Goal: Task Accomplishment & Management: Manage account settings

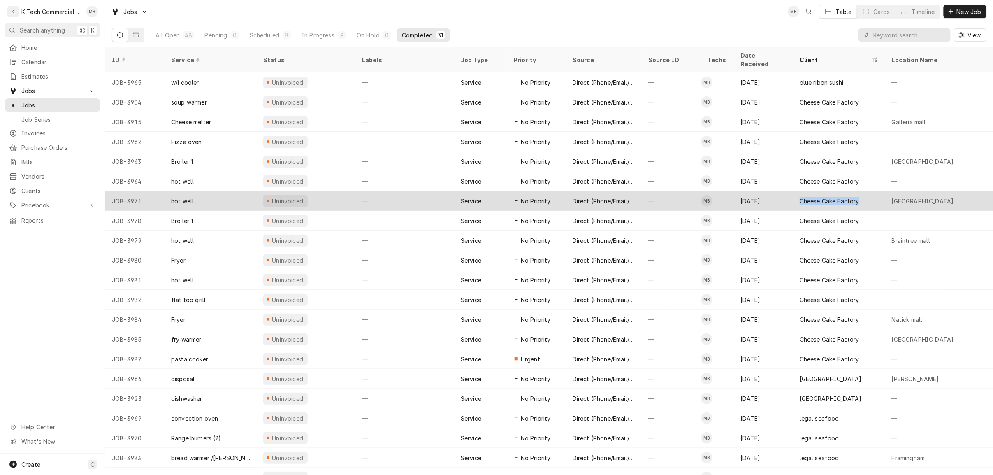
drag, startPoint x: 815, startPoint y: 198, endPoint x: 768, endPoint y: 191, distance: 47.4
click at [765, 196] on tr "JOB-3971 hot well Uninvoiced — Service No Priority Direct (Phone/Email/etc.) — …" at bounding box center [742, 201] width 1274 height 20
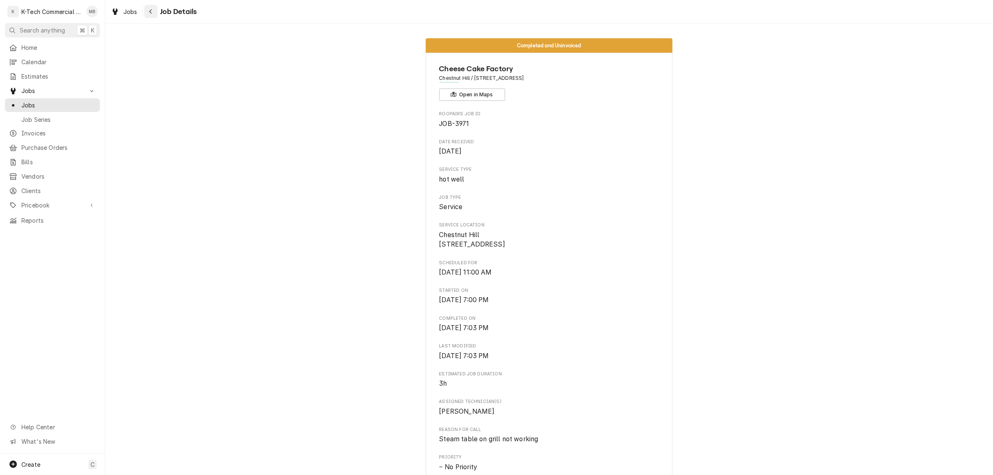
click at [152, 12] on icon "Navigate back" at bounding box center [151, 12] width 4 height 6
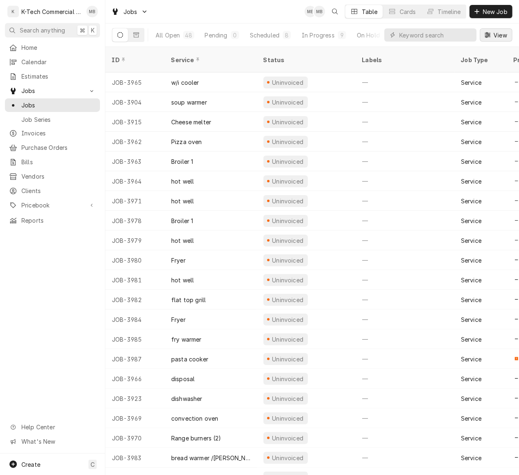
click at [496, 35] on span "View" at bounding box center [500, 35] width 17 height 9
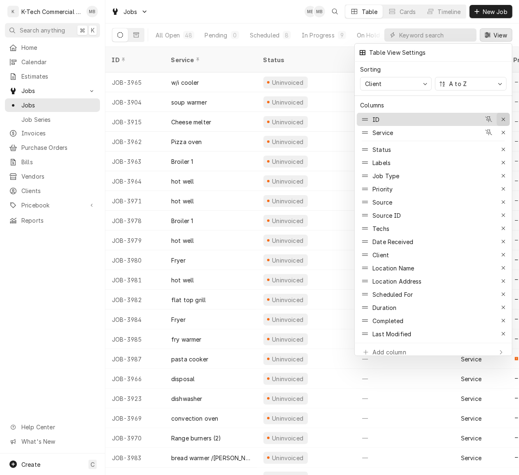
click at [501, 116] on icon "button" at bounding box center [503, 119] width 5 height 6
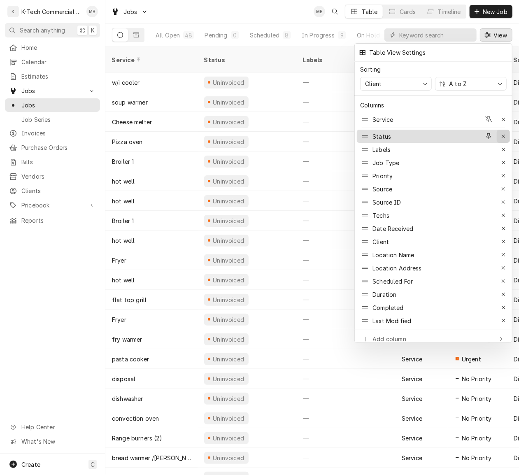
click at [504, 133] on icon "button" at bounding box center [503, 136] width 5 height 6
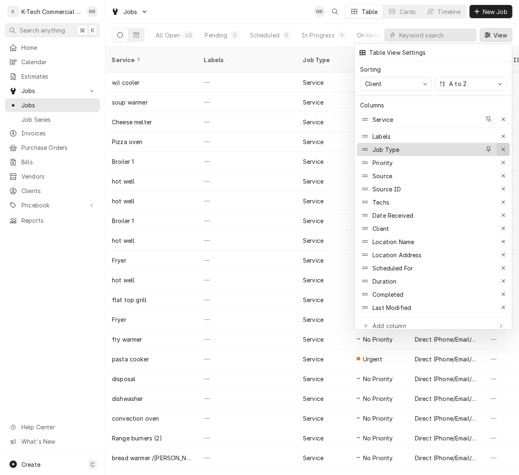
click at [504, 146] on icon "button" at bounding box center [503, 149] width 5 height 6
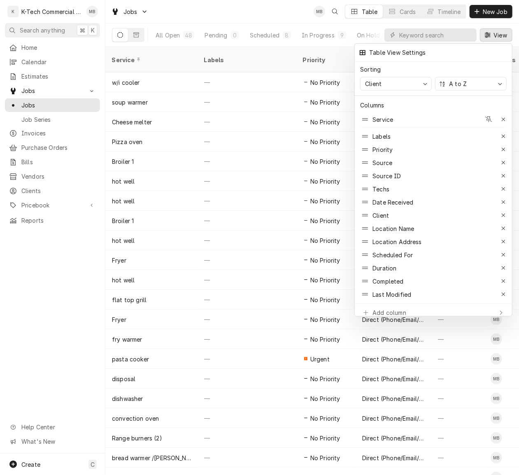
click at [504, 146] on icon "button" at bounding box center [503, 149] width 5 height 6
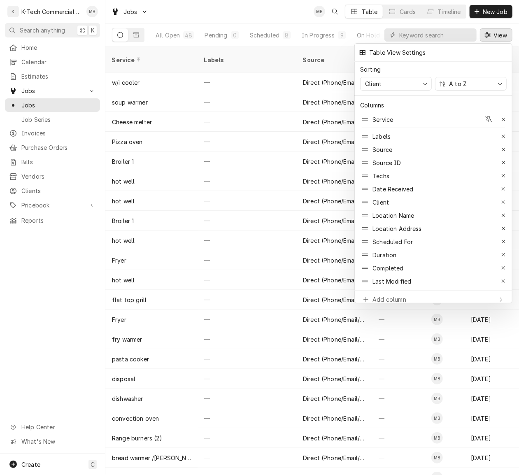
click at [504, 146] on icon "button" at bounding box center [503, 149] width 5 height 6
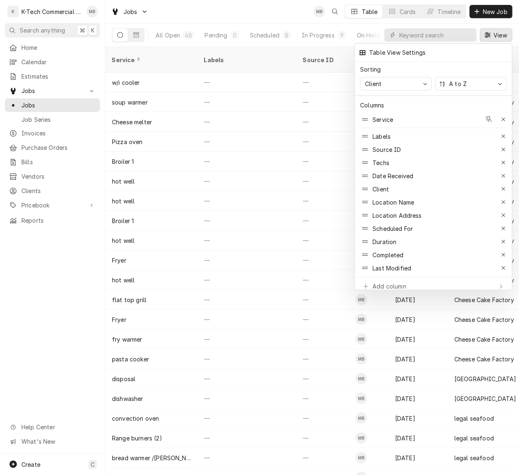
click at [504, 146] on icon "button" at bounding box center [503, 149] width 5 height 6
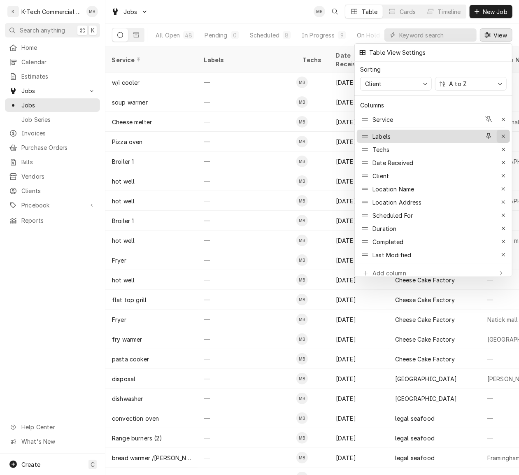
click at [505, 133] on icon "button" at bounding box center [503, 136] width 5 height 6
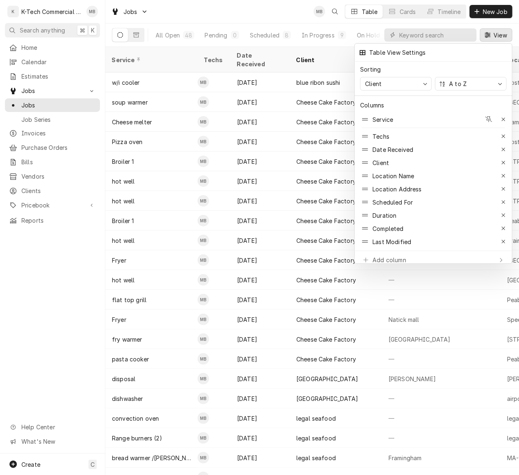
click at [498, 39] on div at bounding box center [259, 237] width 519 height 475
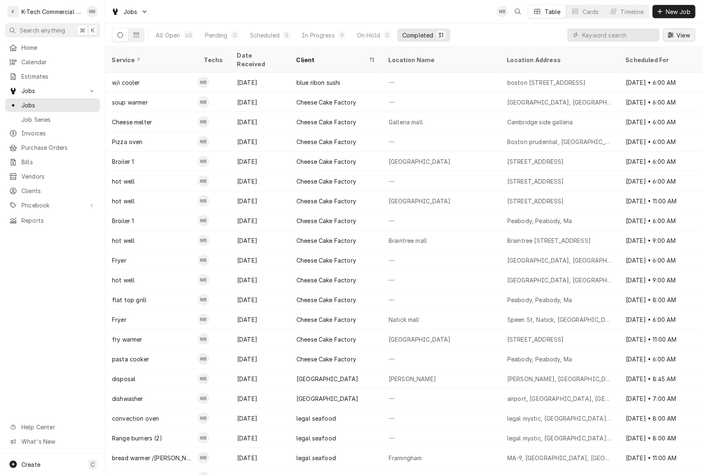
click at [690, 38] on span "View" at bounding box center [682, 35] width 17 height 9
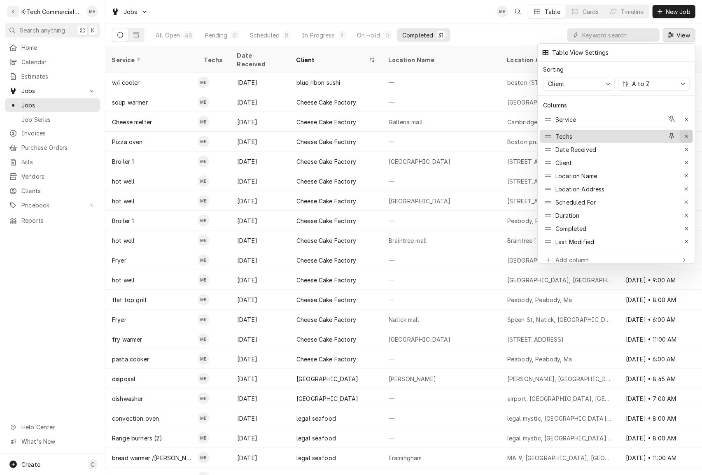
click at [688, 133] on icon "button" at bounding box center [686, 136] width 5 height 6
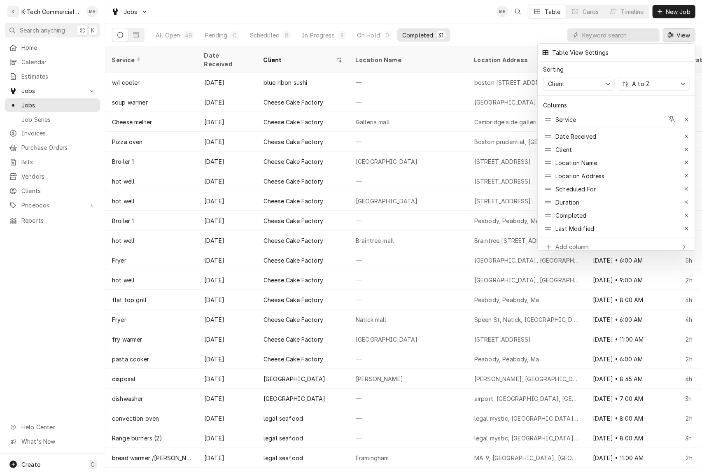
click at [481, 36] on div at bounding box center [351, 237] width 702 height 475
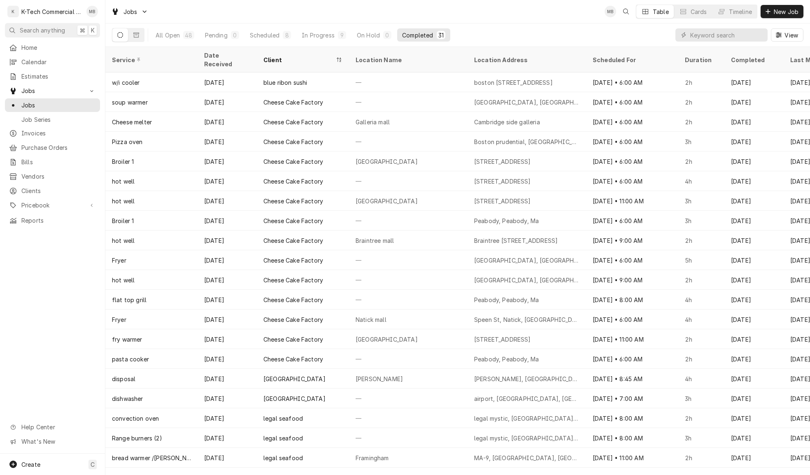
click at [798, 36] on button "View" at bounding box center [787, 34] width 33 height 13
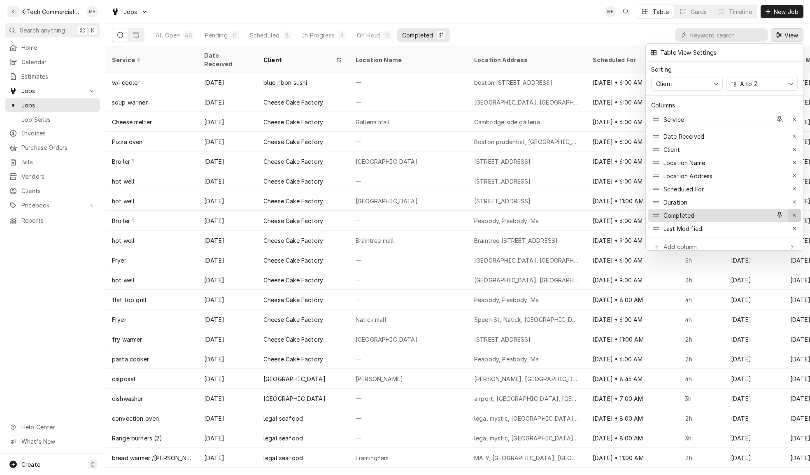
click at [797, 212] on icon "button" at bounding box center [794, 215] width 5 height 6
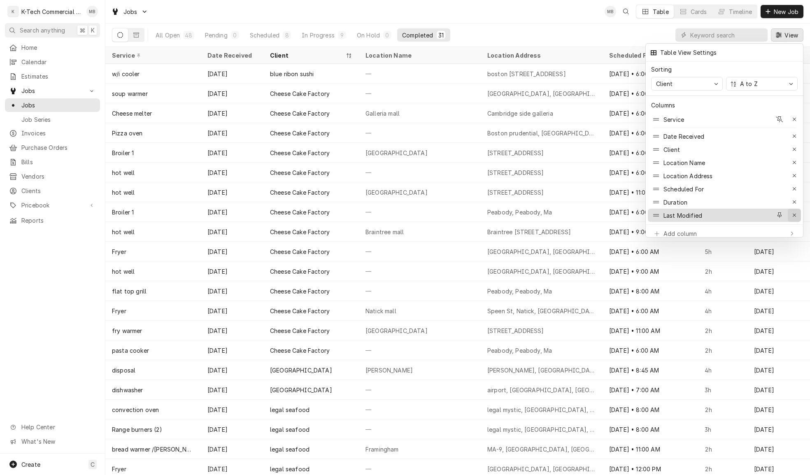
click at [795, 212] on icon "button" at bounding box center [794, 215] width 5 height 6
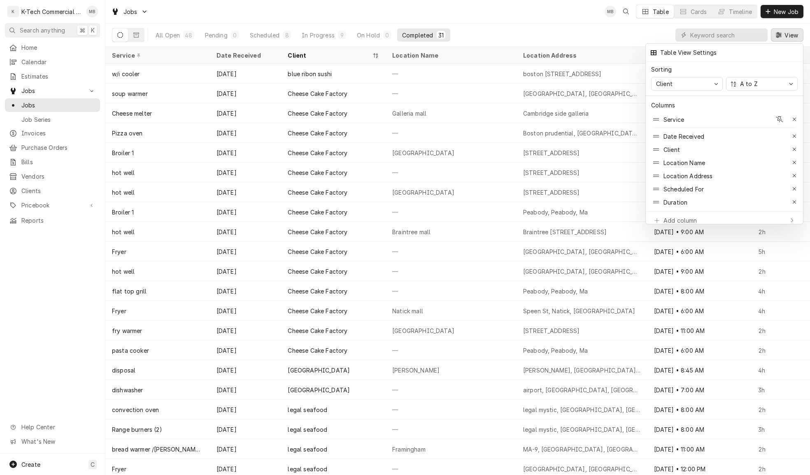
click at [580, 36] on div at bounding box center [405, 237] width 810 height 475
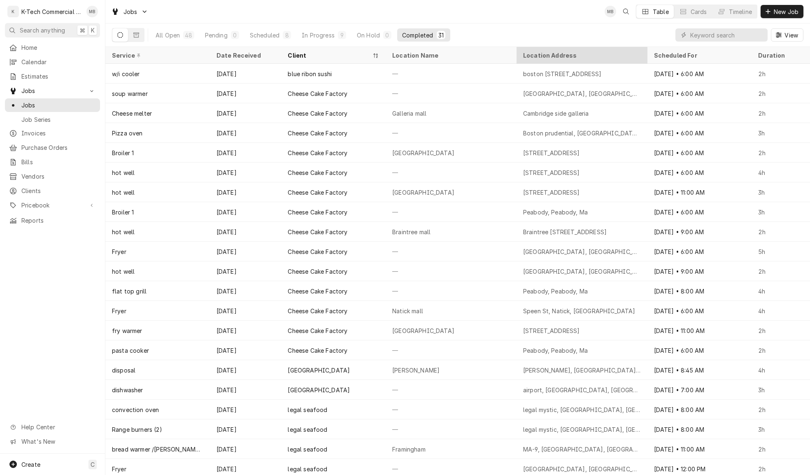
click at [540, 53] on div "Location Address" at bounding box center [581, 55] width 116 height 9
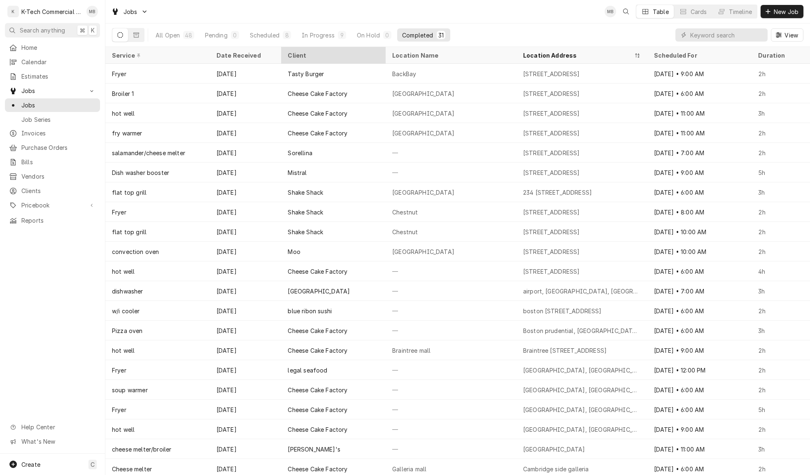
click at [290, 53] on div "Client" at bounding box center [333, 55] width 90 height 9
